Goal: Book appointment/travel/reservation

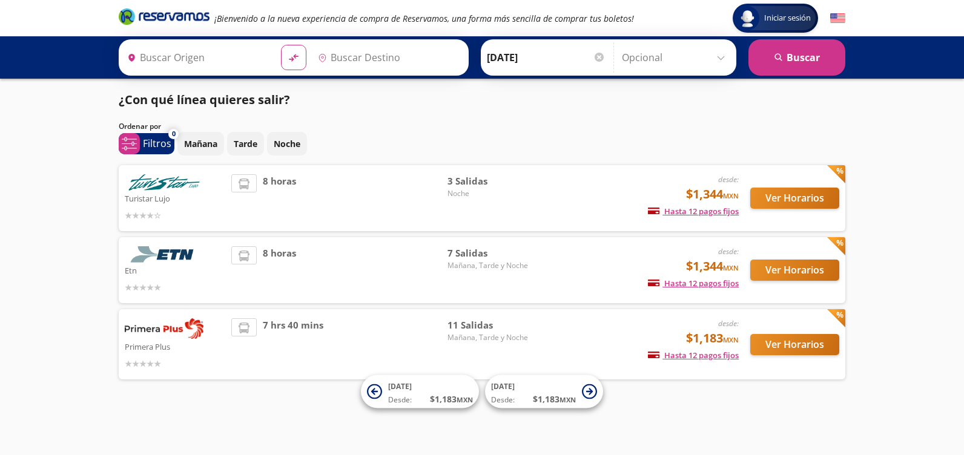
type input "Central Zapopan, [GEOGRAPHIC_DATA]"
click at [293, 60] on icon "material-symbols:compare-arrows-rounded" at bounding box center [293, 58] width 11 height 12
type input "Central Zapopan, [GEOGRAPHIC_DATA]"
type input "[GEOGRAPHIC_DATA], [GEOGRAPHIC_DATA]"
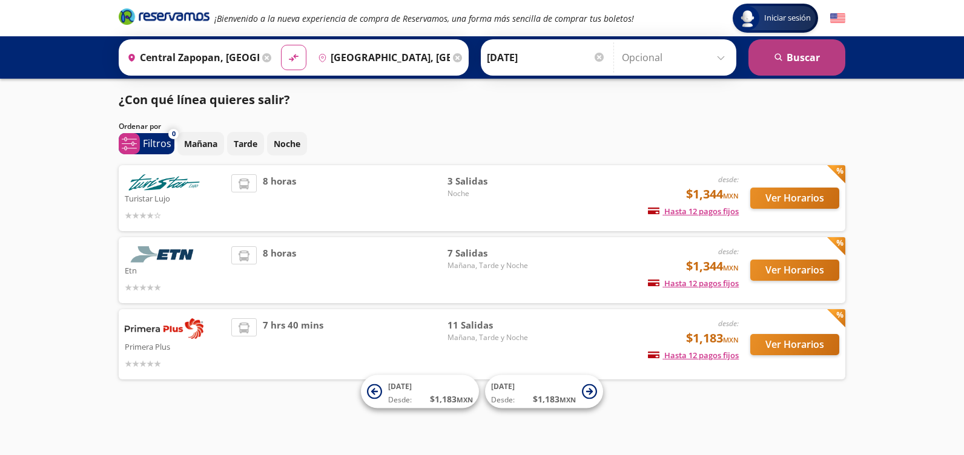
click at [771, 59] on button "search [GEOGRAPHIC_DATA]" at bounding box center [797, 57] width 97 height 36
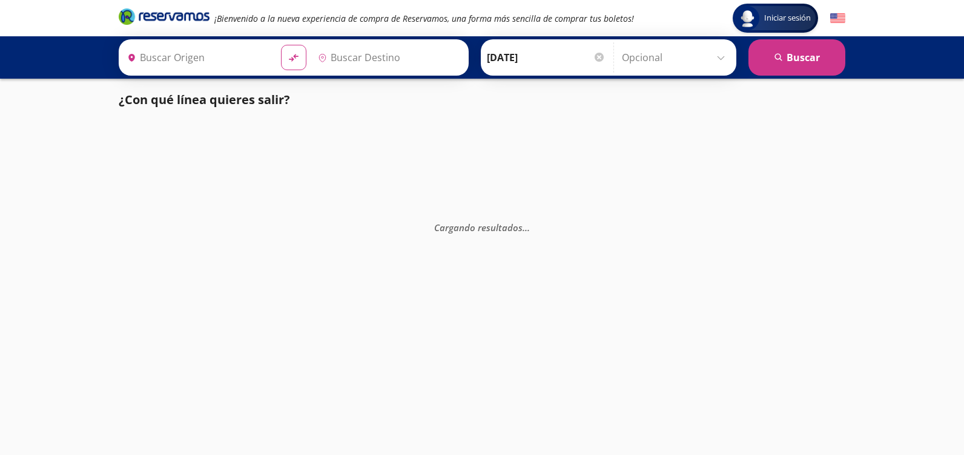
type input "Central Zapopan, [GEOGRAPHIC_DATA]"
type input "[GEOGRAPHIC_DATA], [GEOGRAPHIC_DATA]"
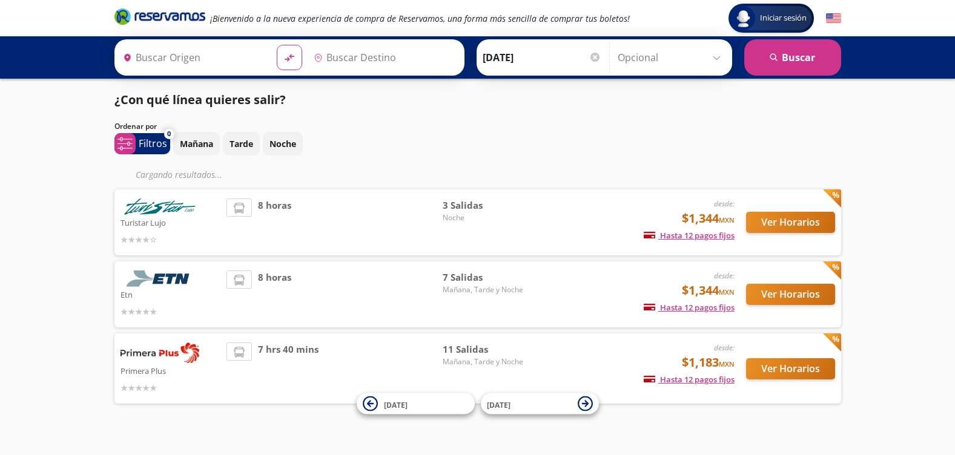
type input "[GEOGRAPHIC_DATA], [GEOGRAPHIC_DATA]"
type input "Central Zapopan, [GEOGRAPHIC_DATA]"
